Goal: Task Accomplishment & Management: Manage account settings

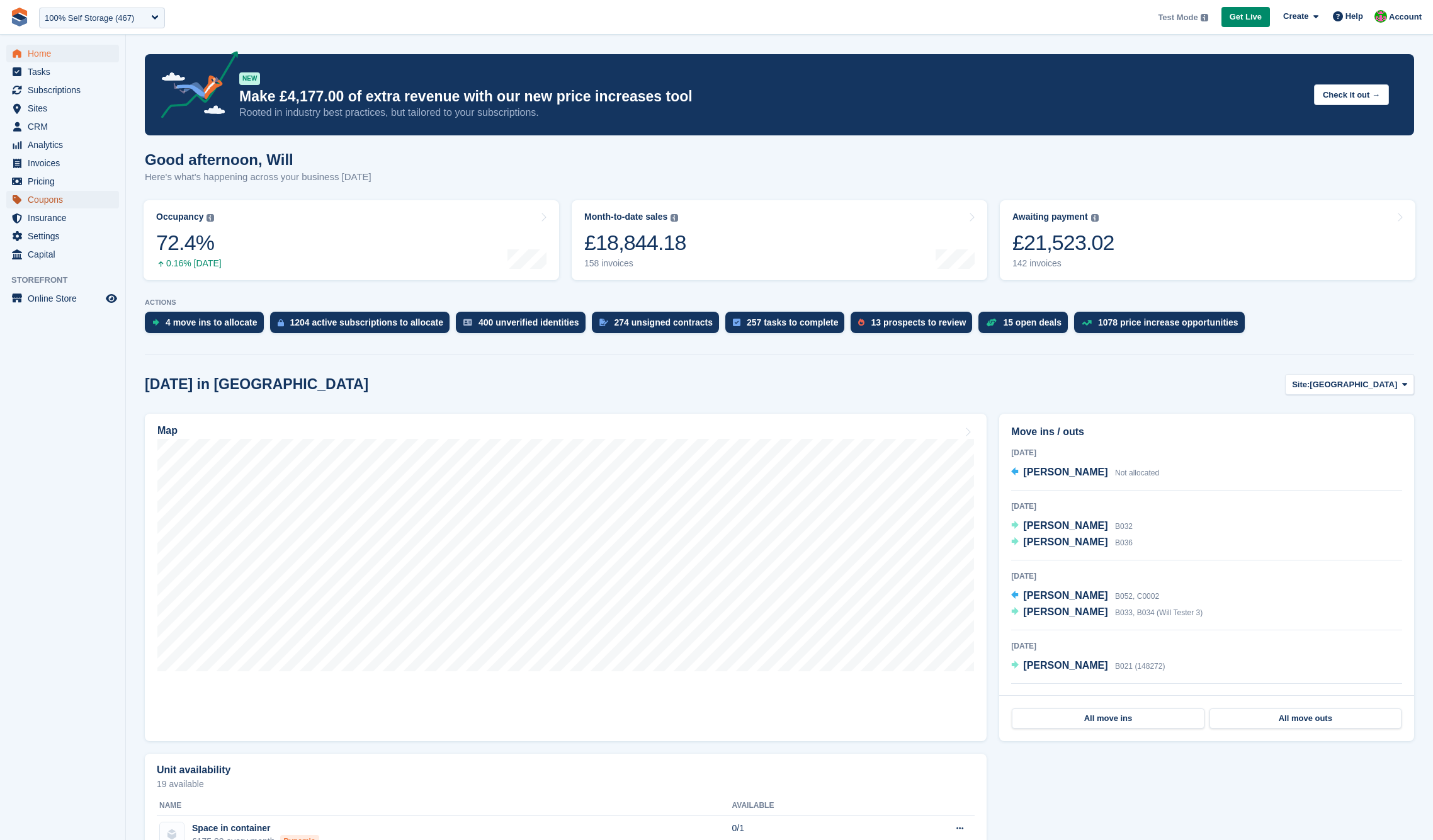
click at [58, 203] on span "Coupons" at bounding box center [66, 200] width 76 height 18
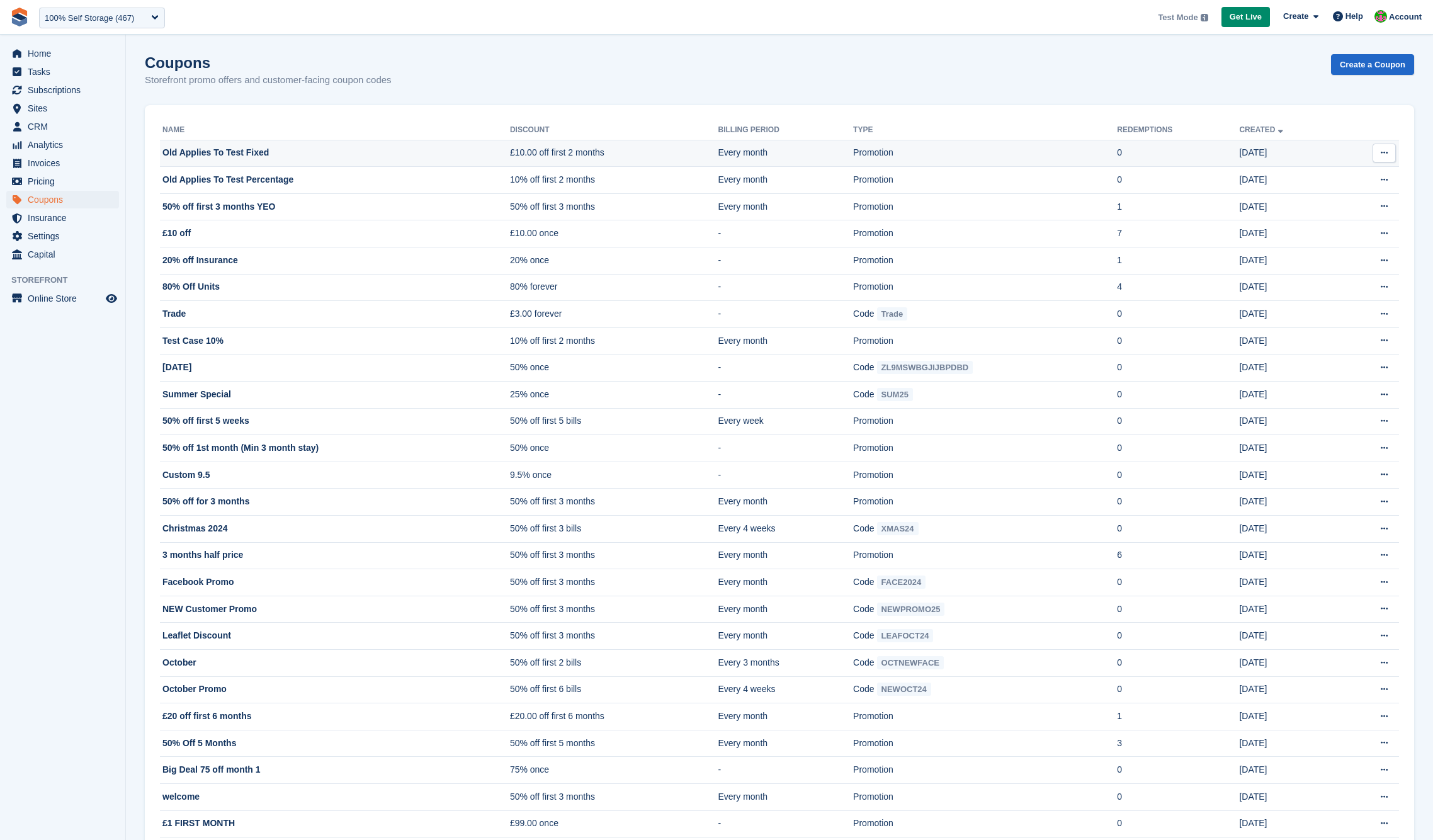
click at [1379, 150] on button at bounding box center [1384, 153] width 23 height 19
click at [1336, 196] on p "Edit coupon" at bounding box center [1335, 194] width 109 height 16
click at [345, 150] on td "Old Applies To Test Fixed" at bounding box center [335, 153] width 350 height 27
click at [1386, 150] on icon at bounding box center [1384, 152] width 7 height 8
click at [1317, 191] on p "Edit coupon" at bounding box center [1335, 194] width 109 height 16
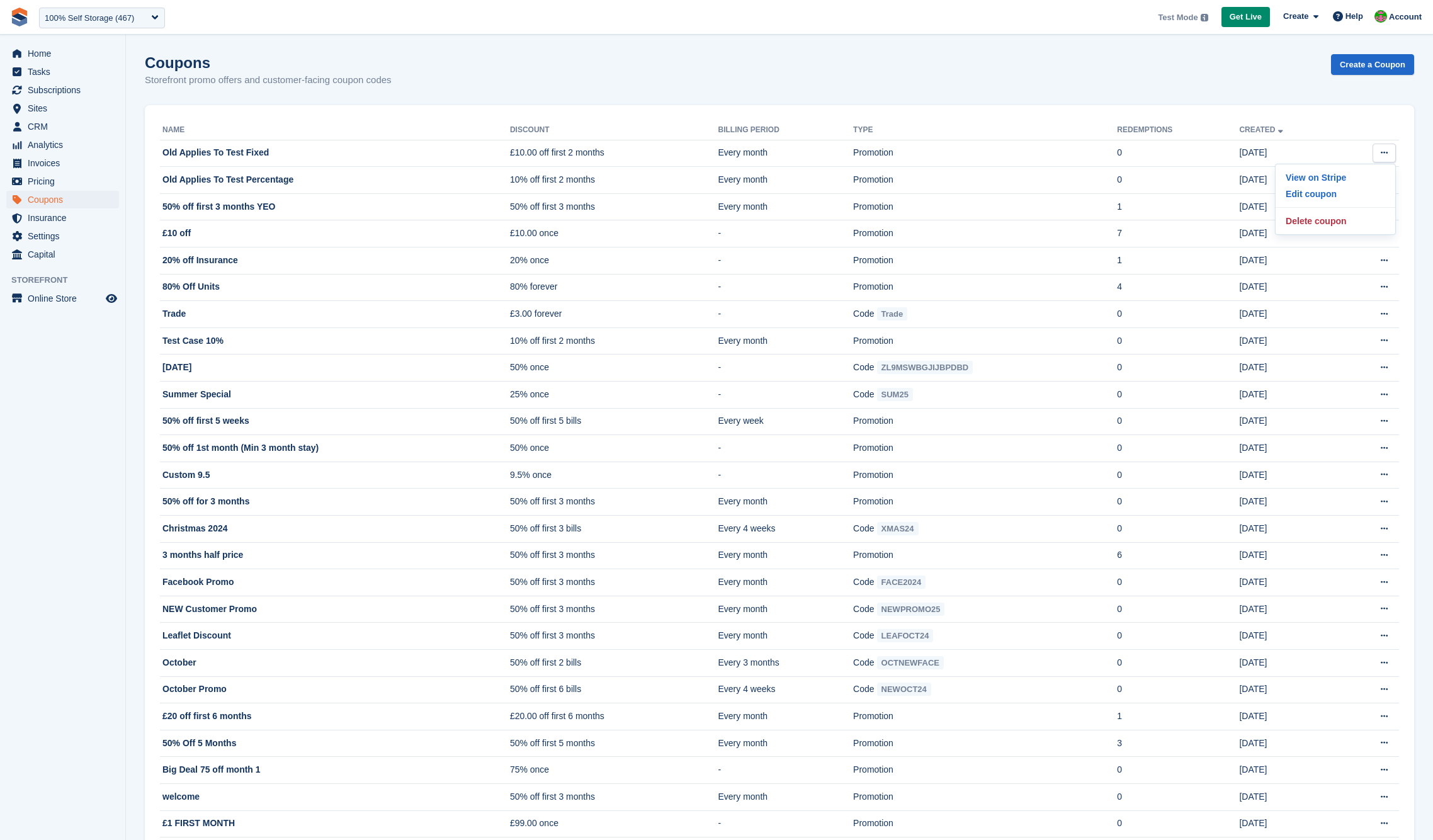
click at [750, 69] on div "Coupons Storefront promo offers and customer-facing coupon codes Create a Coupon" at bounding box center [779, 78] width 1269 height 49
click at [738, 71] on div "Coupons Storefront promo offers and customer-facing coupon codes Create a Coupon" at bounding box center [779, 78] width 1269 height 49
click at [714, 76] on div "Coupons Storefront promo offers and customer-facing coupon codes Create a Coupon" at bounding box center [779, 78] width 1269 height 49
click at [1380, 69] on link "Create a Coupon" at bounding box center [1373, 64] width 83 height 21
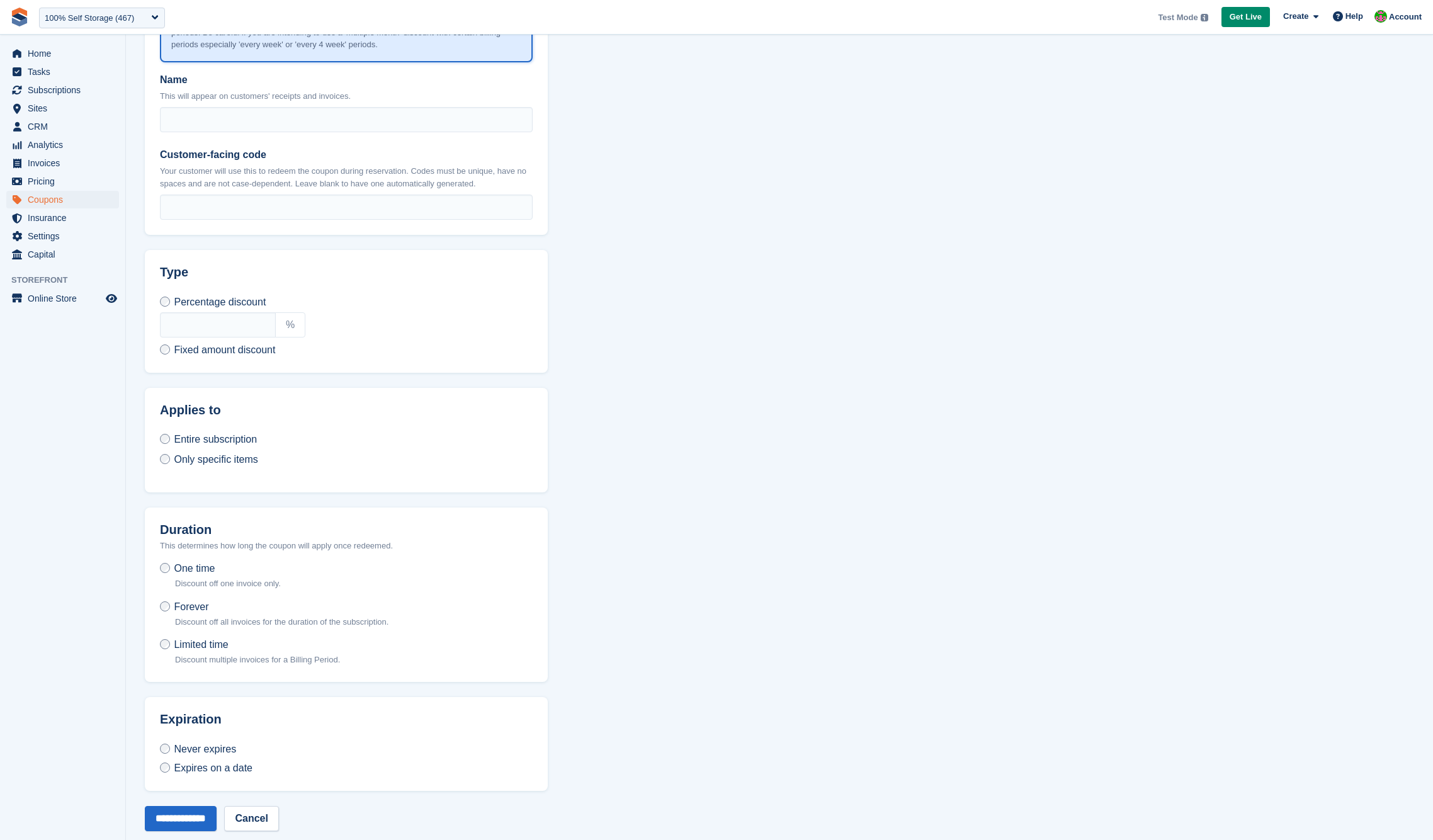
scroll to position [320, 0]
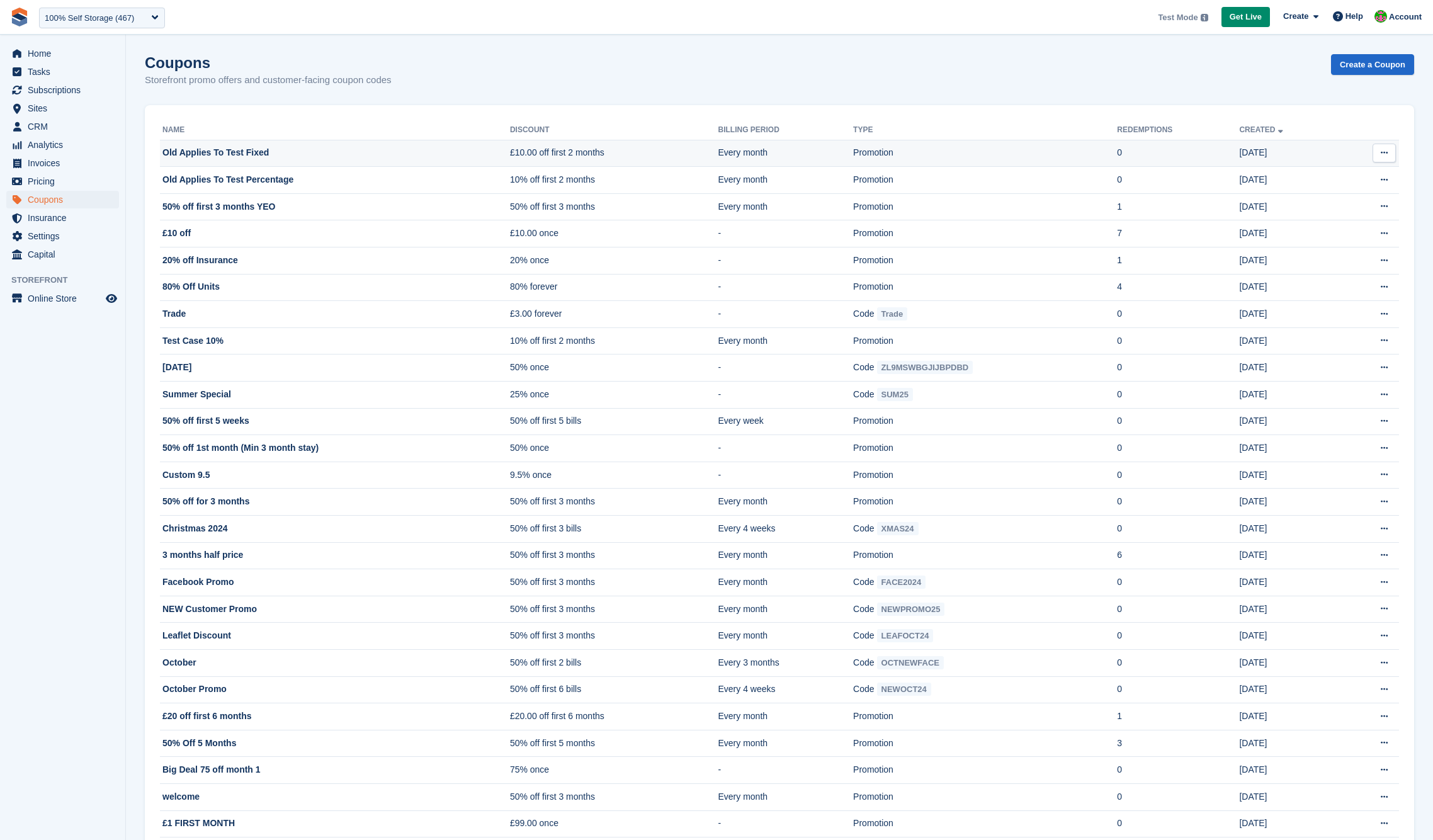
click at [1388, 153] on button at bounding box center [1384, 153] width 23 height 19
click at [1345, 193] on p "Edit coupon" at bounding box center [1335, 194] width 109 height 16
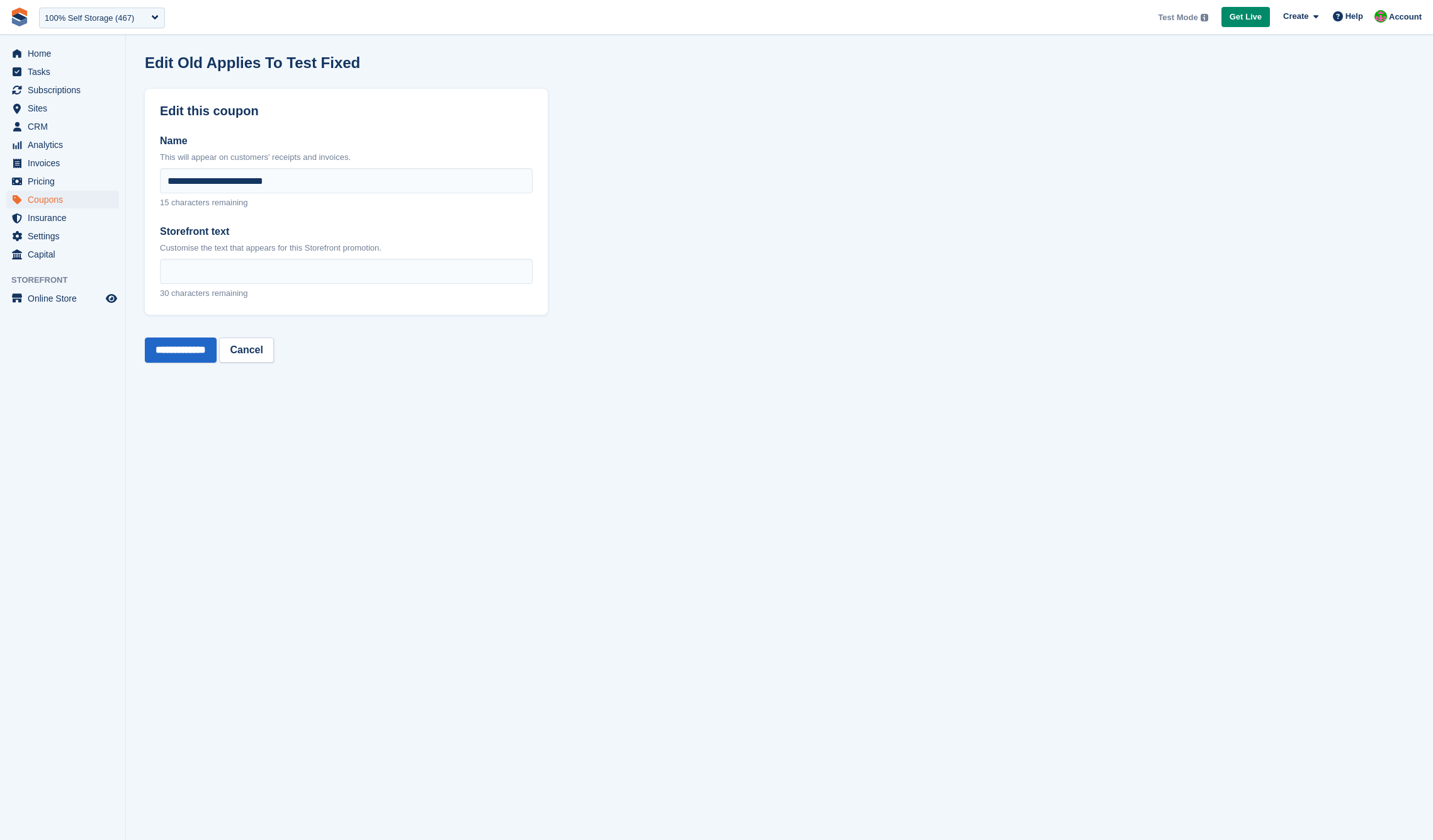
click at [618, 529] on section "**********" at bounding box center [779, 420] width 1307 height 840
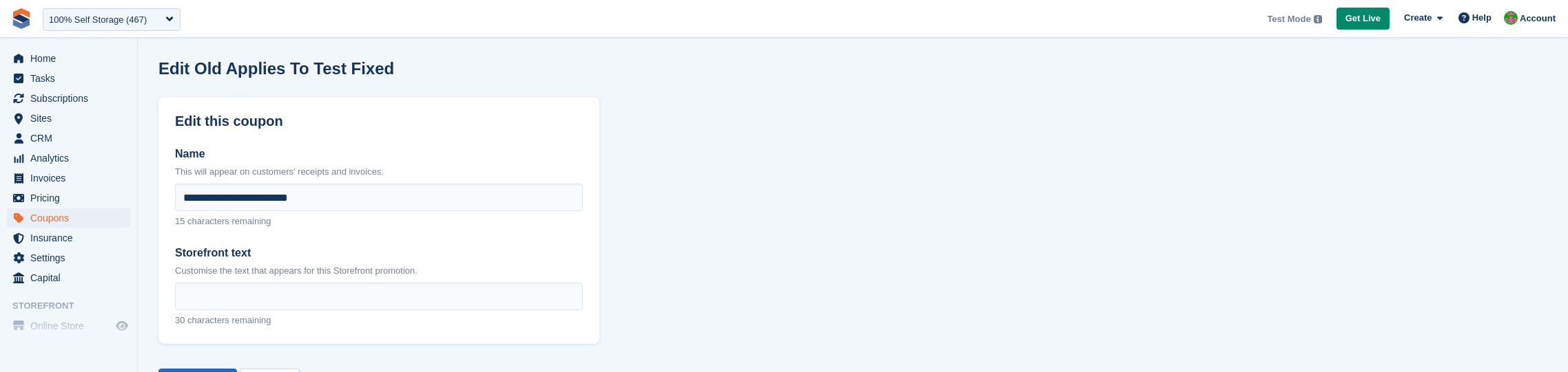
click at [877, 181] on section "**********" at bounding box center [853, 217] width 1430 height 433
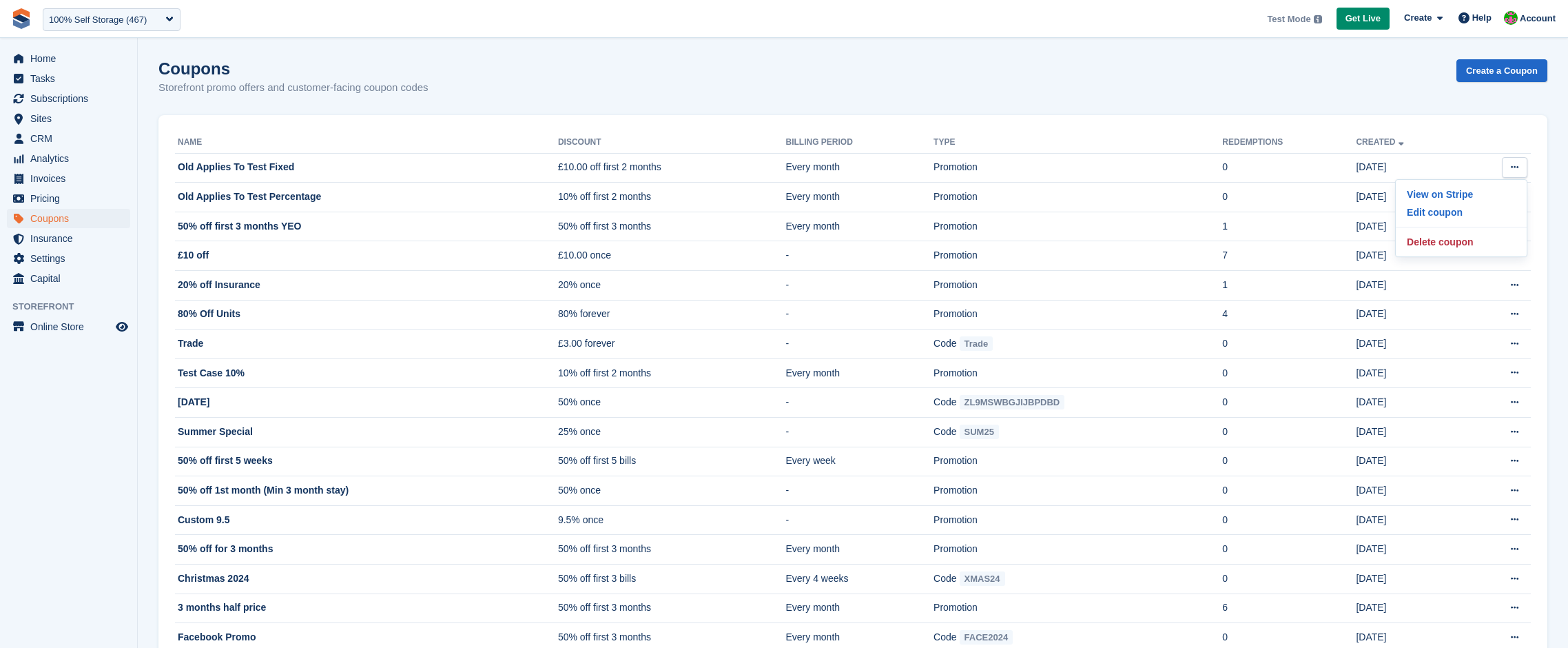
drag, startPoint x: 975, startPoint y: 93, endPoint x: 1084, endPoint y: 132, distance: 115.8
click at [976, 93] on div "Coupons Storefront promo offers and customer-facing coupon codes Create a Coupon" at bounding box center [853, 86] width 1389 height 53
click at [1517, 230] on icon at bounding box center [1515, 225] width 8 height 9
click at [1455, 268] on p "Edit coupon" at bounding box center [1461, 271] width 120 height 18
click at [1019, 102] on div "Coupons Storefront promo offers and customer-facing coupon codes Create a Coupon" at bounding box center [853, 86] width 1389 height 53
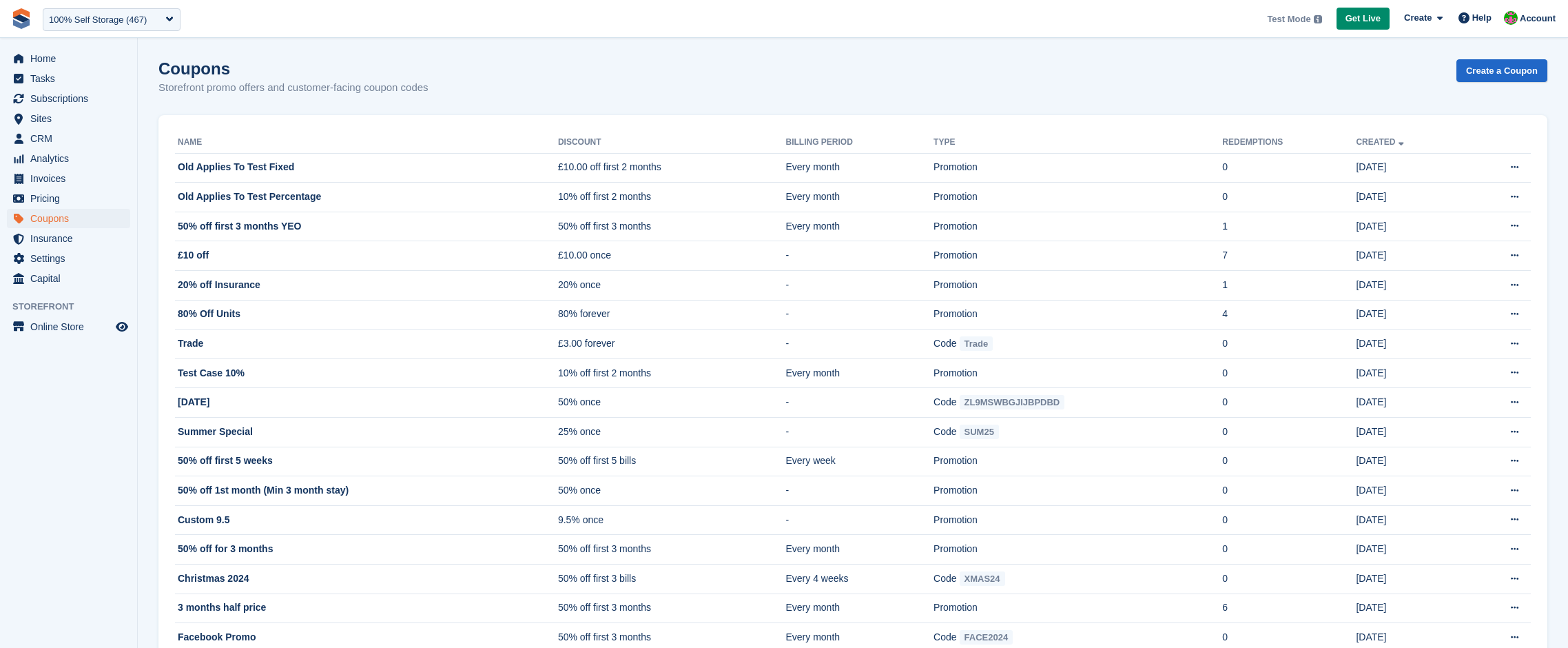
click at [1144, 60] on div "Coupons Storefront promo offers and customer-facing coupon codes Create a Coupon" at bounding box center [853, 86] width 1389 height 53
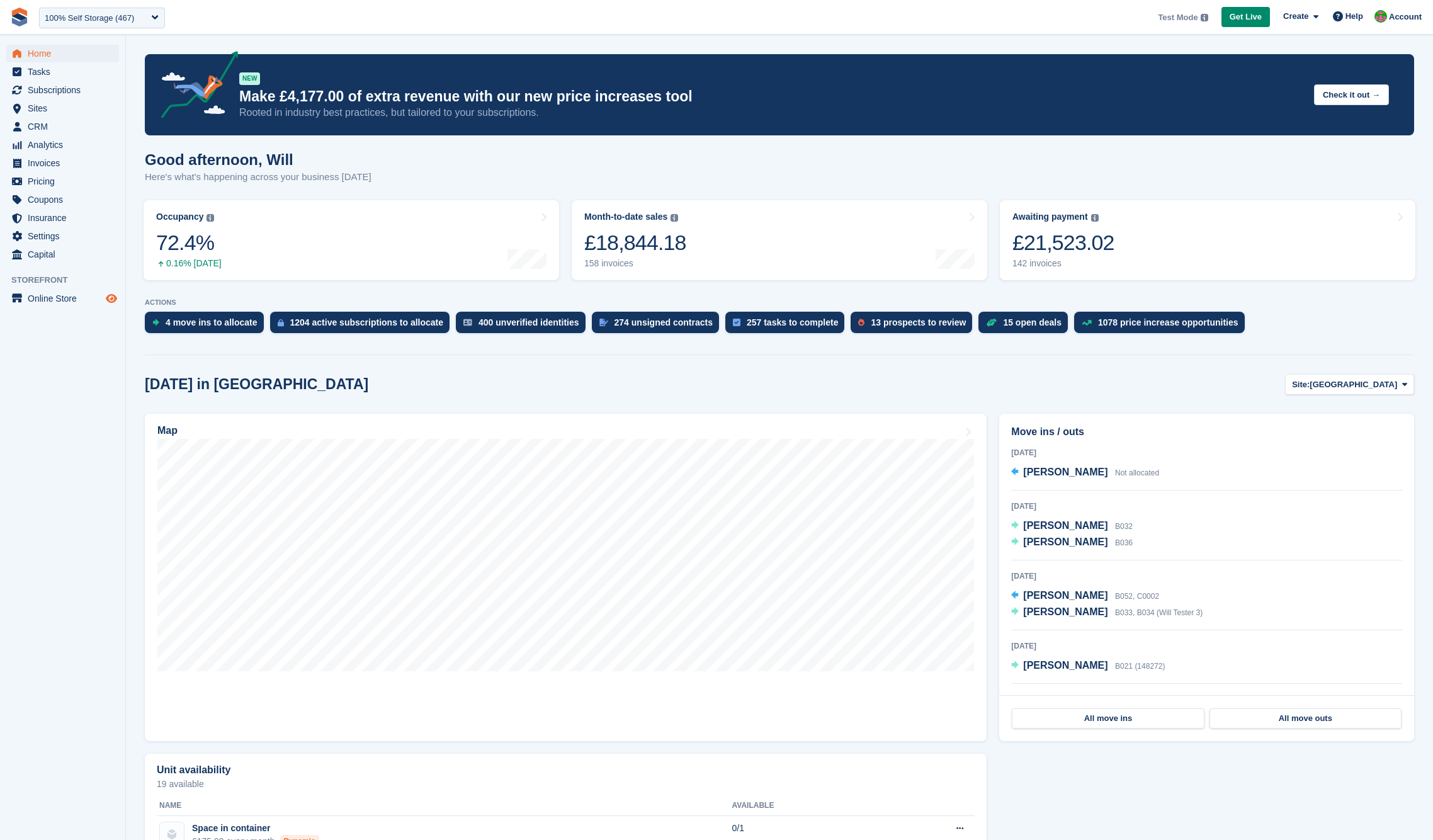
click at [114, 298] on icon "Preview store" at bounding box center [112, 299] width 11 height 10
